Goal: Task Accomplishment & Management: Manage account settings

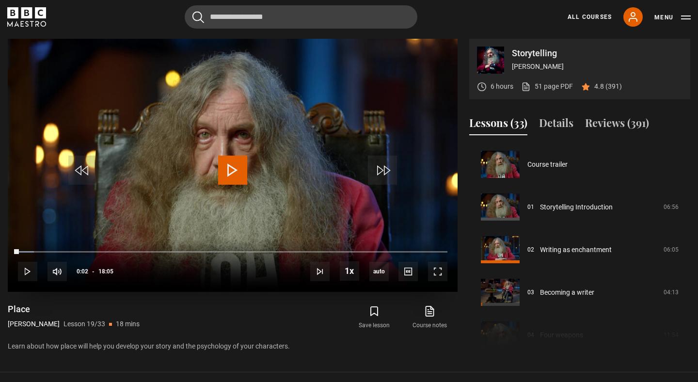
scroll to position [768, 0]
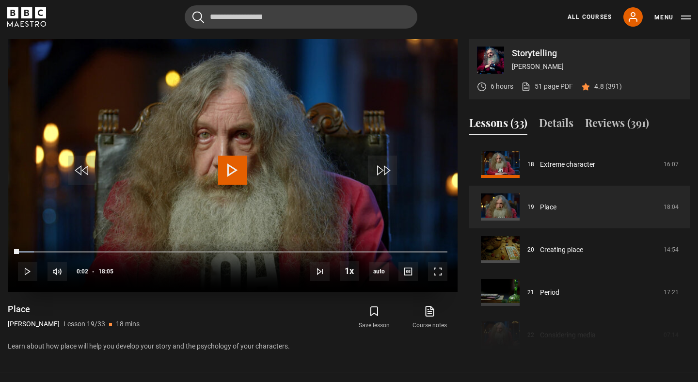
click at [223, 168] on span "Video Player" at bounding box center [232, 170] width 29 height 29
click at [632, 18] on icon at bounding box center [634, 17] width 8 height 9
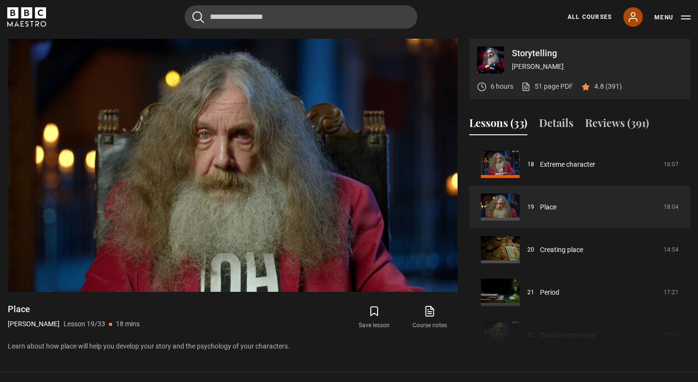
click at [636, 18] on icon at bounding box center [634, 17] width 8 height 9
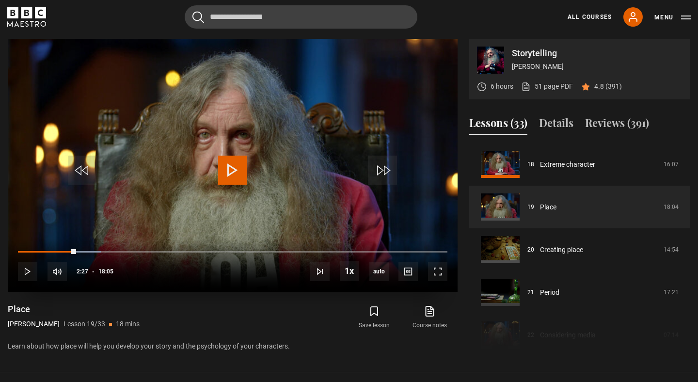
click at [236, 163] on span "Video Player" at bounding box center [232, 170] width 29 height 29
click at [233, 171] on span "Video Player" at bounding box center [232, 170] width 29 height 29
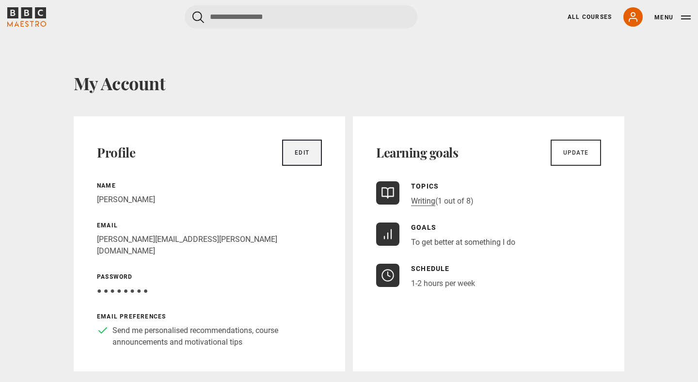
click at [297, 152] on link "Edit" at bounding box center [302, 153] width 40 height 26
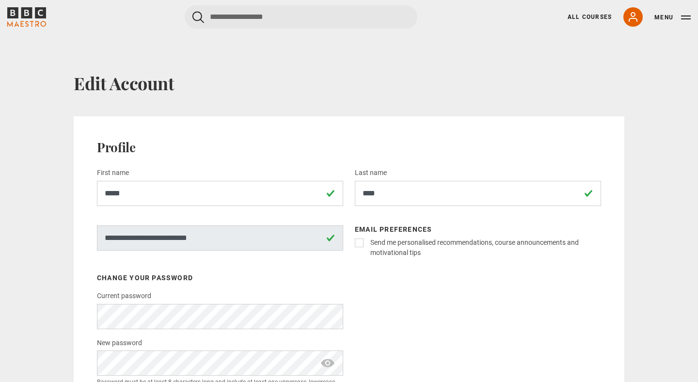
scroll to position [0, 0]
click at [681, 16] on button "Menu" at bounding box center [673, 18] width 36 height 10
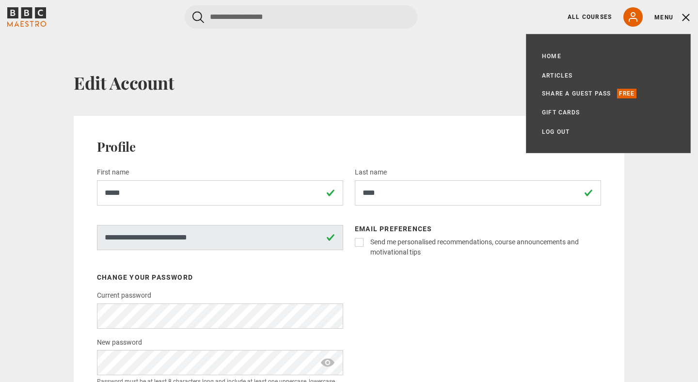
click at [432, 69] on div "**********" at bounding box center [349, 291] width 698 height 516
